Goal: Transaction & Acquisition: Purchase product/service

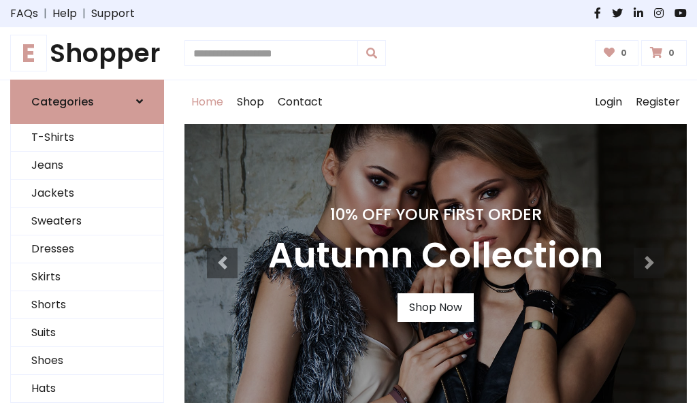
click at [349, 206] on h4 "10% Off Your First Order" at bounding box center [435, 214] width 335 height 19
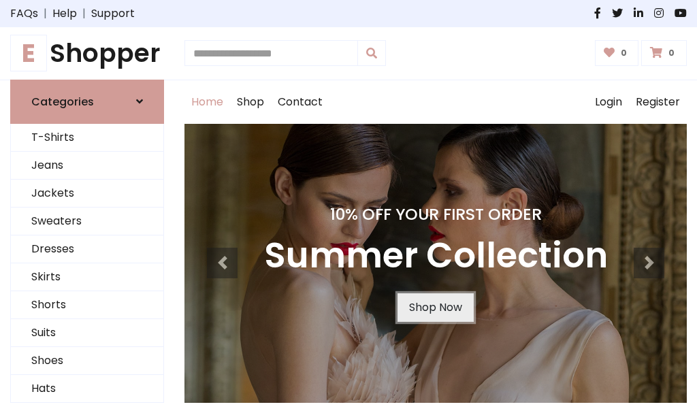
click at [435, 307] on link "Shop Now" at bounding box center [436, 307] width 76 height 29
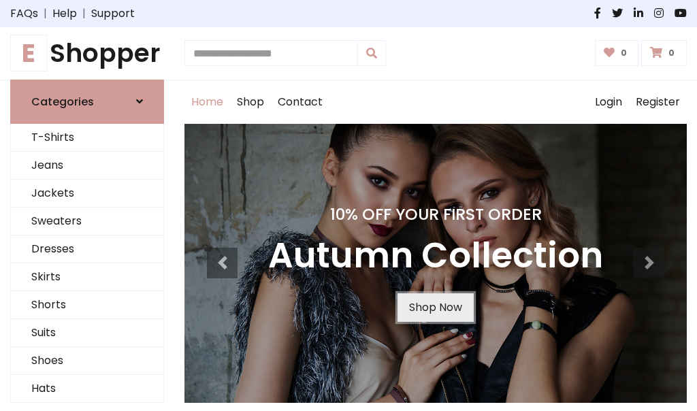
click at [435, 307] on link "Shop Now" at bounding box center [436, 307] width 76 height 29
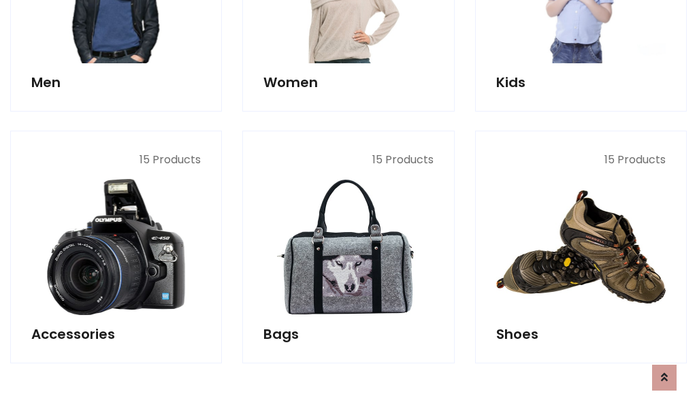
scroll to position [1358, 0]
